Goal: Navigation & Orientation: Find specific page/section

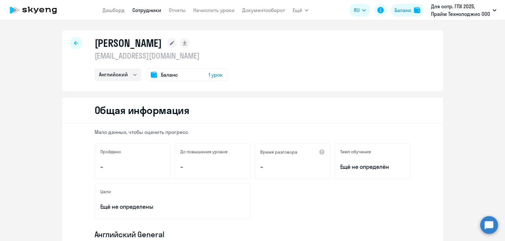
select select "english"
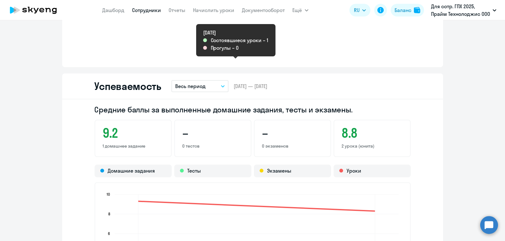
scroll to position [0, 0]
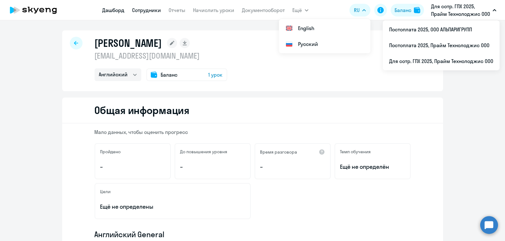
click at [122, 12] on link "Дашборд" at bounding box center [113, 10] width 22 height 6
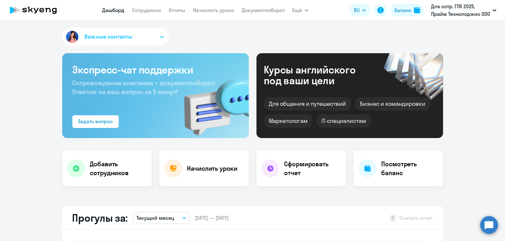
select select "30"
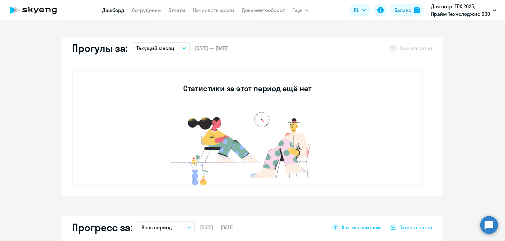
scroll to position [17, 0]
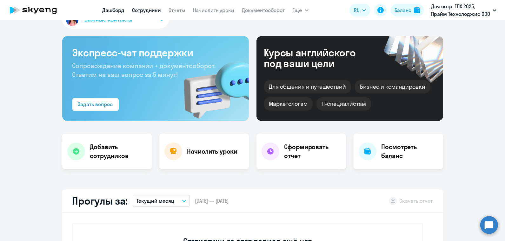
click at [144, 9] on link "Сотрудники" at bounding box center [146, 10] width 29 height 6
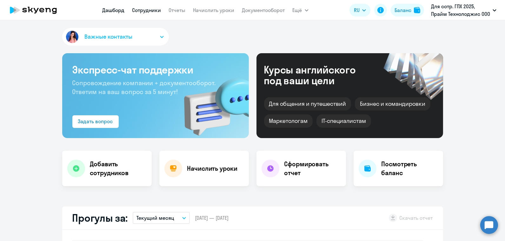
select select "30"
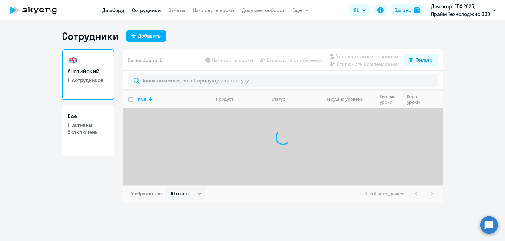
click at [111, 7] on link "Дашборд" at bounding box center [113, 10] width 22 height 6
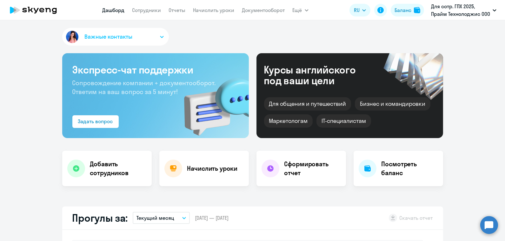
select select "30"
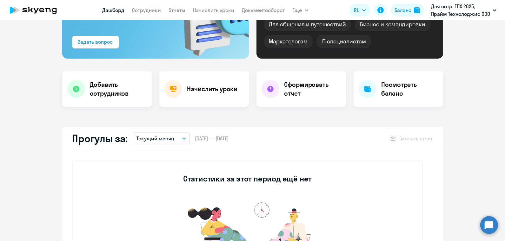
scroll to position [83, 0]
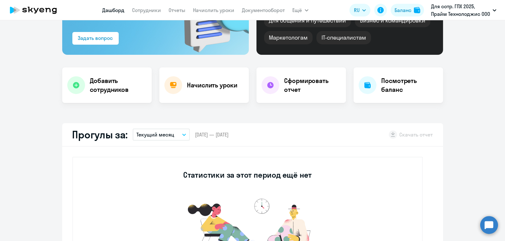
click at [154, 143] on div "Прогулы за: Текущий месяц – [DATE] — [DATE] Скачать отчет" at bounding box center [252, 134] width 381 height 23
click at [154, 138] on p "Текущий месяц" at bounding box center [155, 135] width 38 height 8
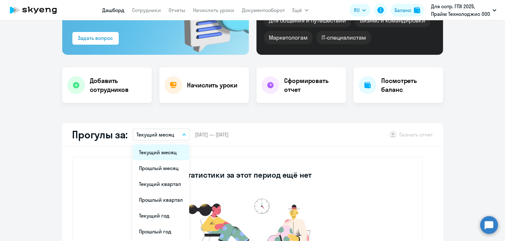
click at [158, 150] on li "Текущий месяц" at bounding box center [161, 153] width 56 height 16
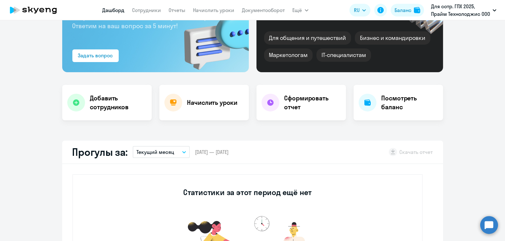
scroll to position [0, 0]
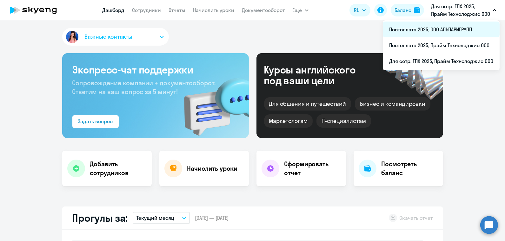
click at [443, 36] on li "Постоплата 2025, ООО АЛЬПАРИГРУПП" at bounding box center [441, 30] width 117 height 16
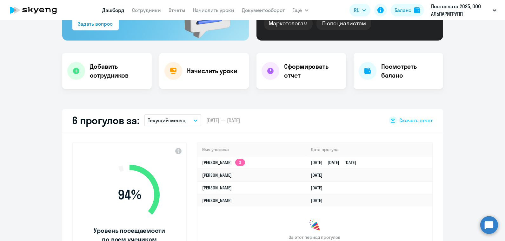
select select "30"
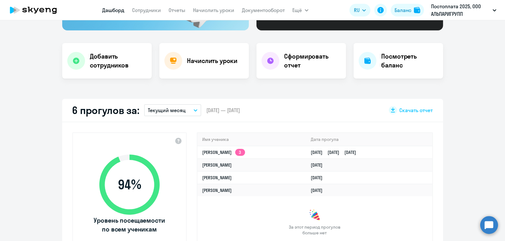
scroll to position [128, 0]
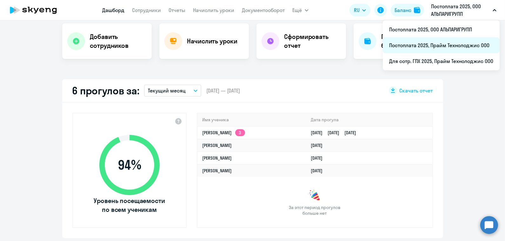
click at [433, 47] on li "Постоплата 2025, Прайм Технолоджис ООО" at bounding box center [441, 45] width 117 height 16
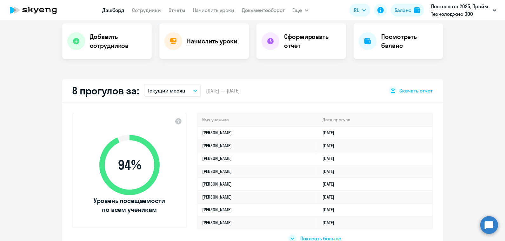
select select "30"
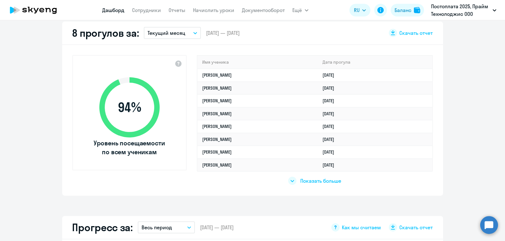
click at [292, 179] on div at bounding box center [292, 181] width 8 height 8
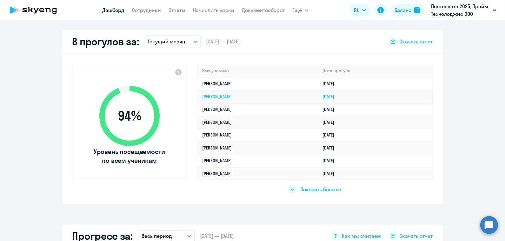
scroll to position [176, 0]
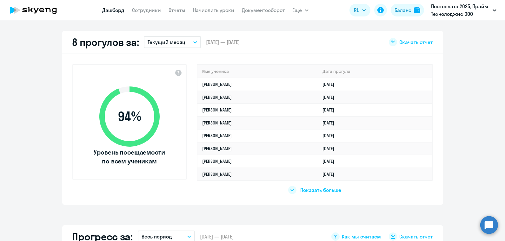
click at [296, 190] on div at bounding box center [292, 190] width 8 height 8
click at [296, 190] on div "Показать меньше" at bounding box center [315, 190] width 54 height 8
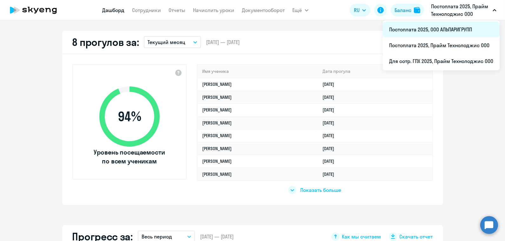
click at [432, 33] on li "Постоплата 2025, ООО АЛЬПАРИГРУПП" at bounding box center [441, 30] width 117 height 16
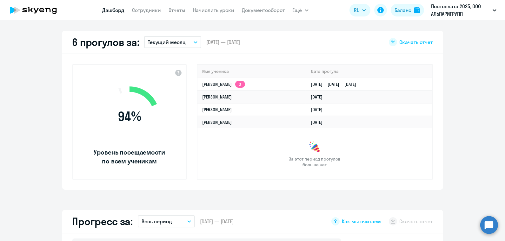
select select "30"
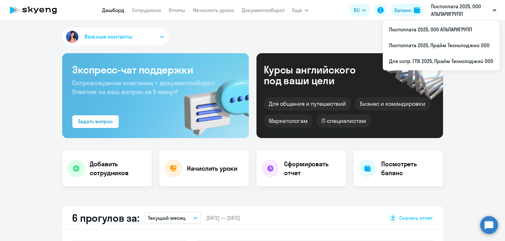
click at [193, 41] on div "Важные контакты" at bounding box center [252, 38] width 381 height 20
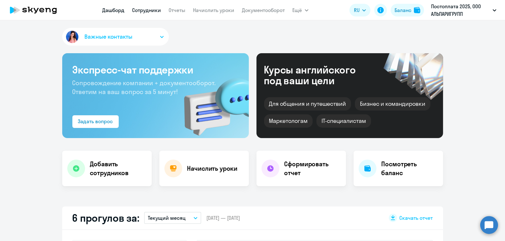
click at [151, 12] on link "Сотрудники" at bounding box center [146, 10] width 29 height 6
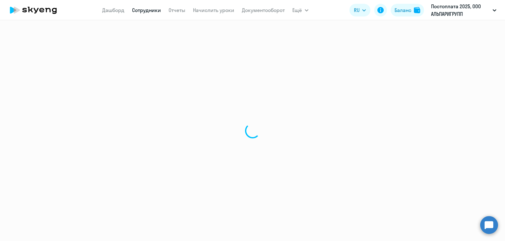
select select "30"
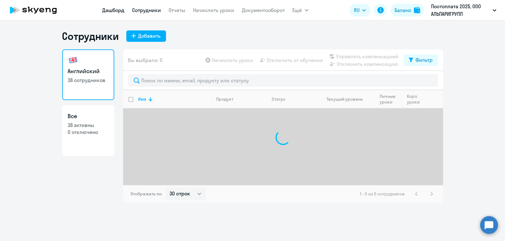
click at [119, 7] on link "Дашборд" at bounding box center [113, 10] width 22 height 6
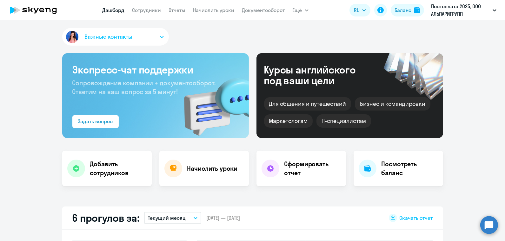
select select "30"
